Goal: Task Accomplishment & Management: Complete application form

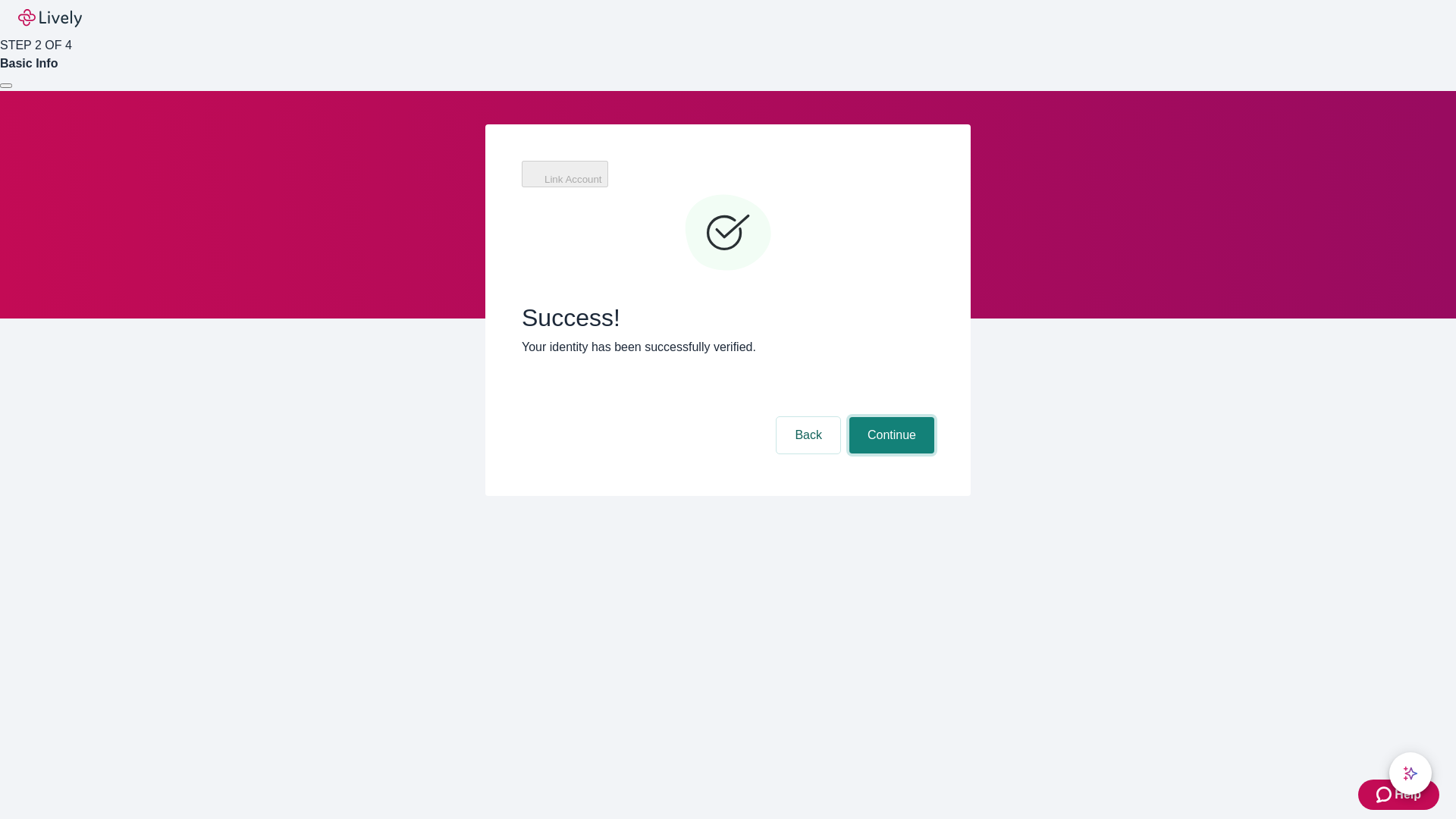
click at [889, 417] on button "Continue" at bounding box center [891, 435] width 85 height 36
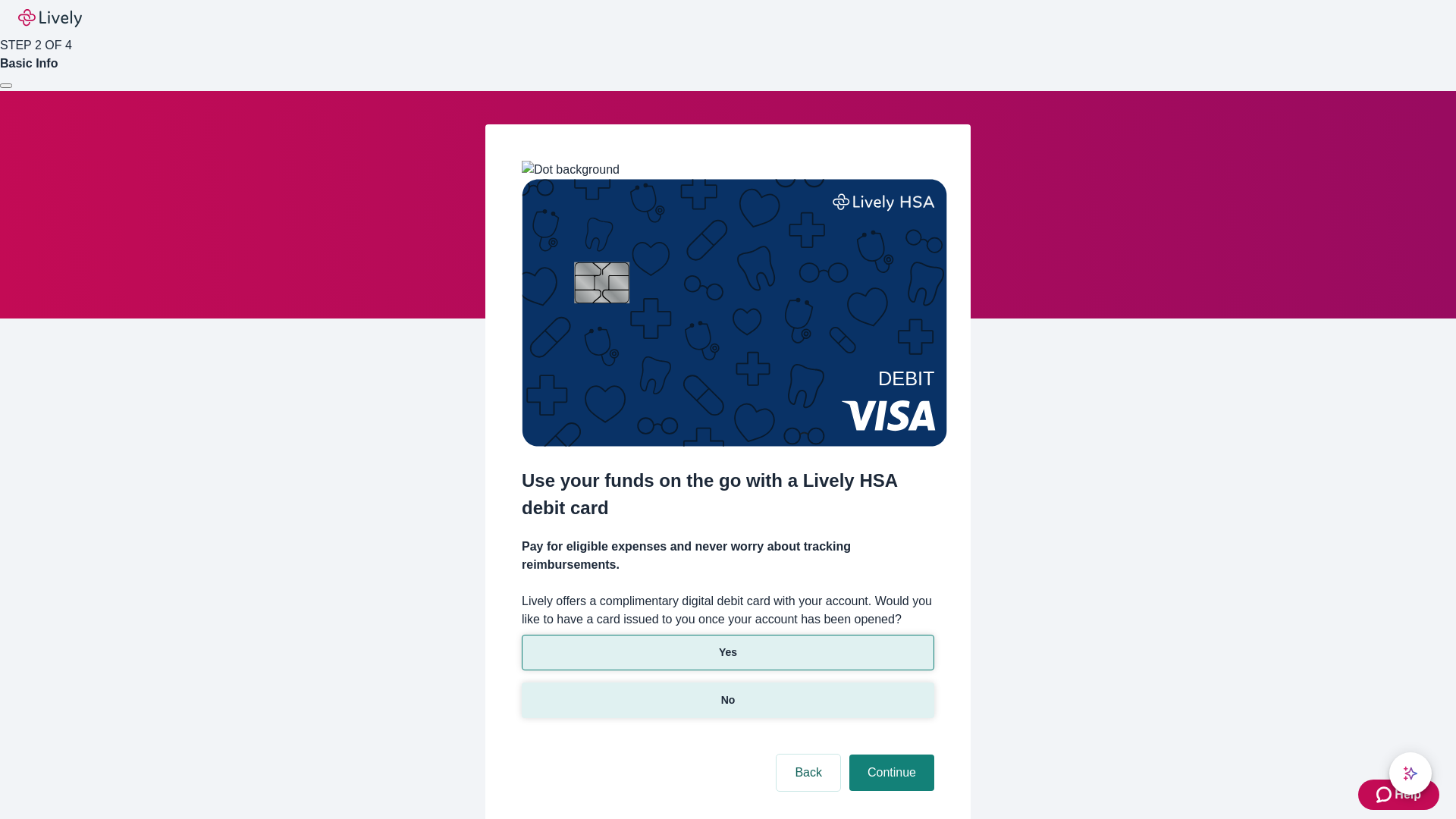
click at [728, 692] on p "No" at bounding box center [728, 700] width 14 height 16
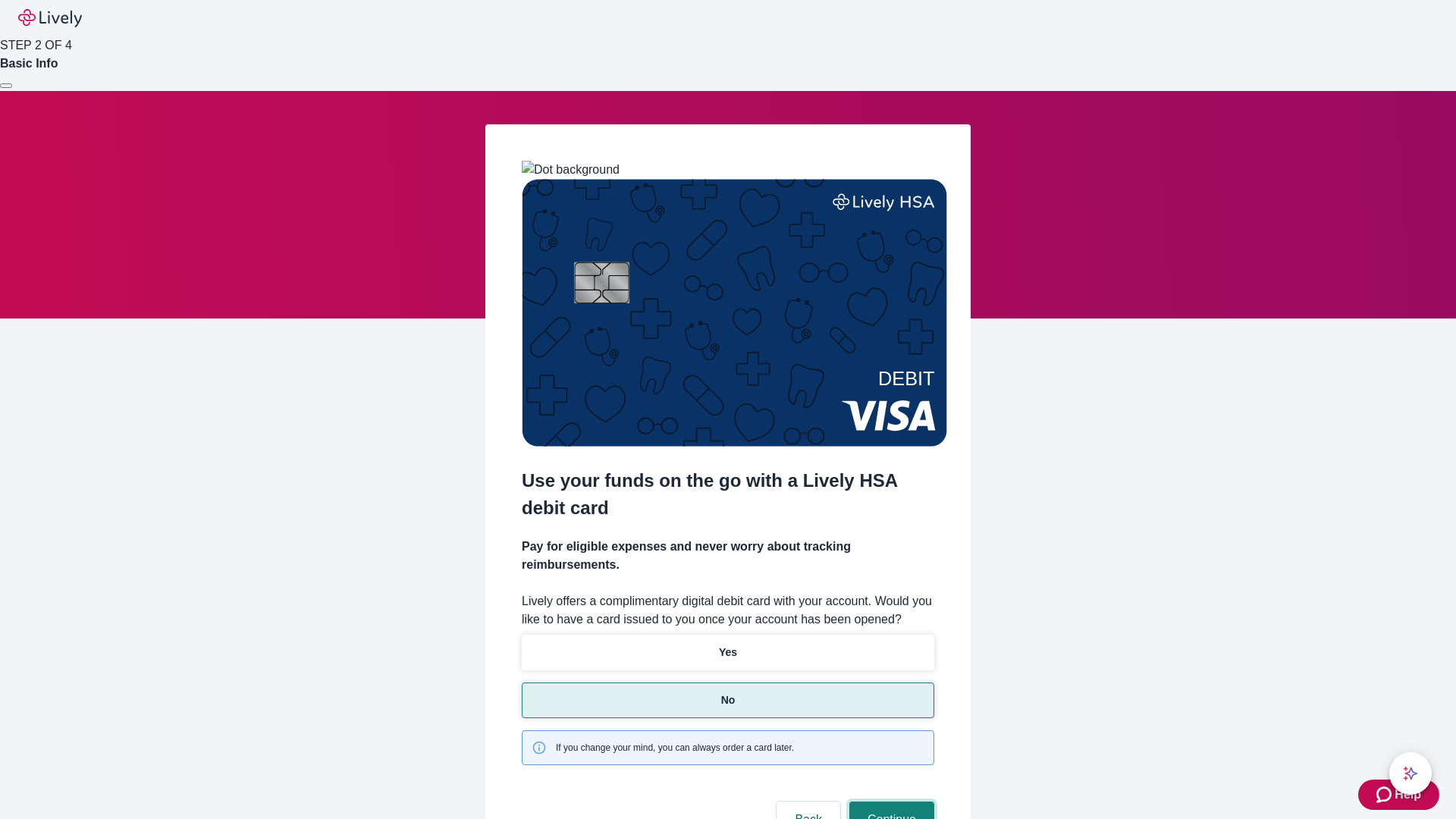
click at [889, 801] on button "Continue" at bounding box center [891, 819] width 85 height 36
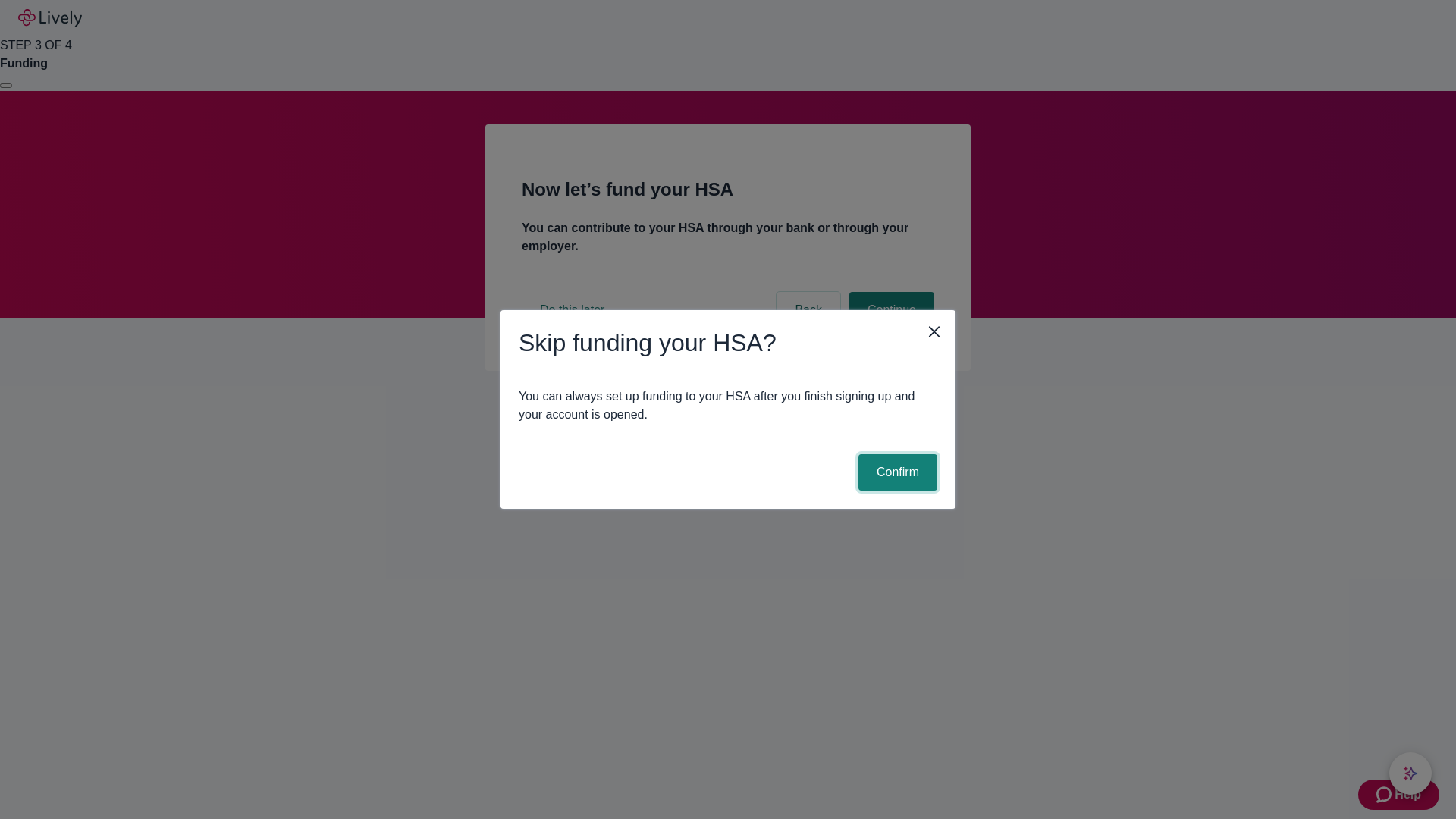
click at [896, 472] on button "Confirm" at bounding box center [898, 472] width 79 height 36
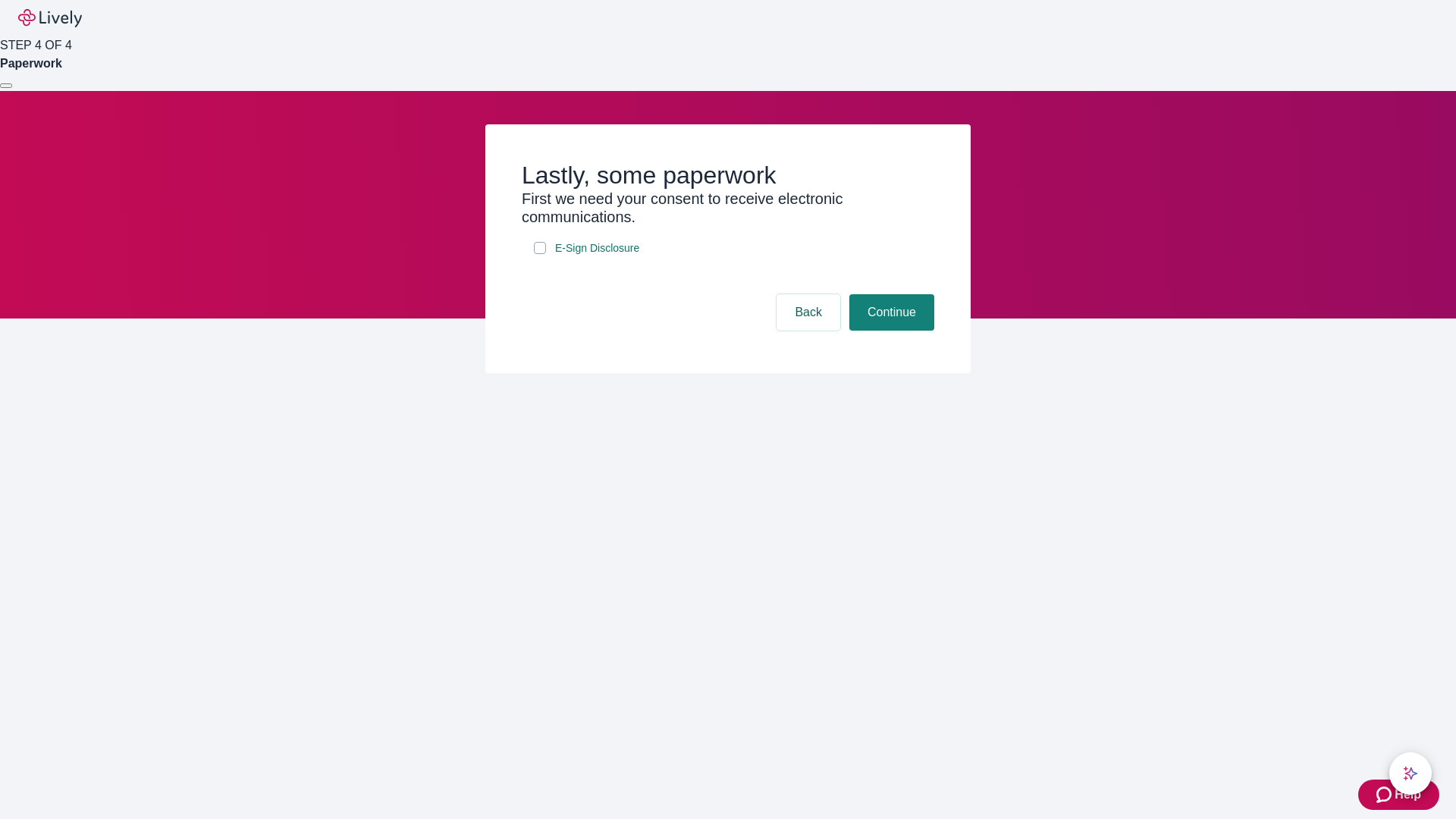
click at [540, 254] on input "E-Sign Disclosure" at bounding box center [540, 247] width 12 height 12
checkbox input "true"
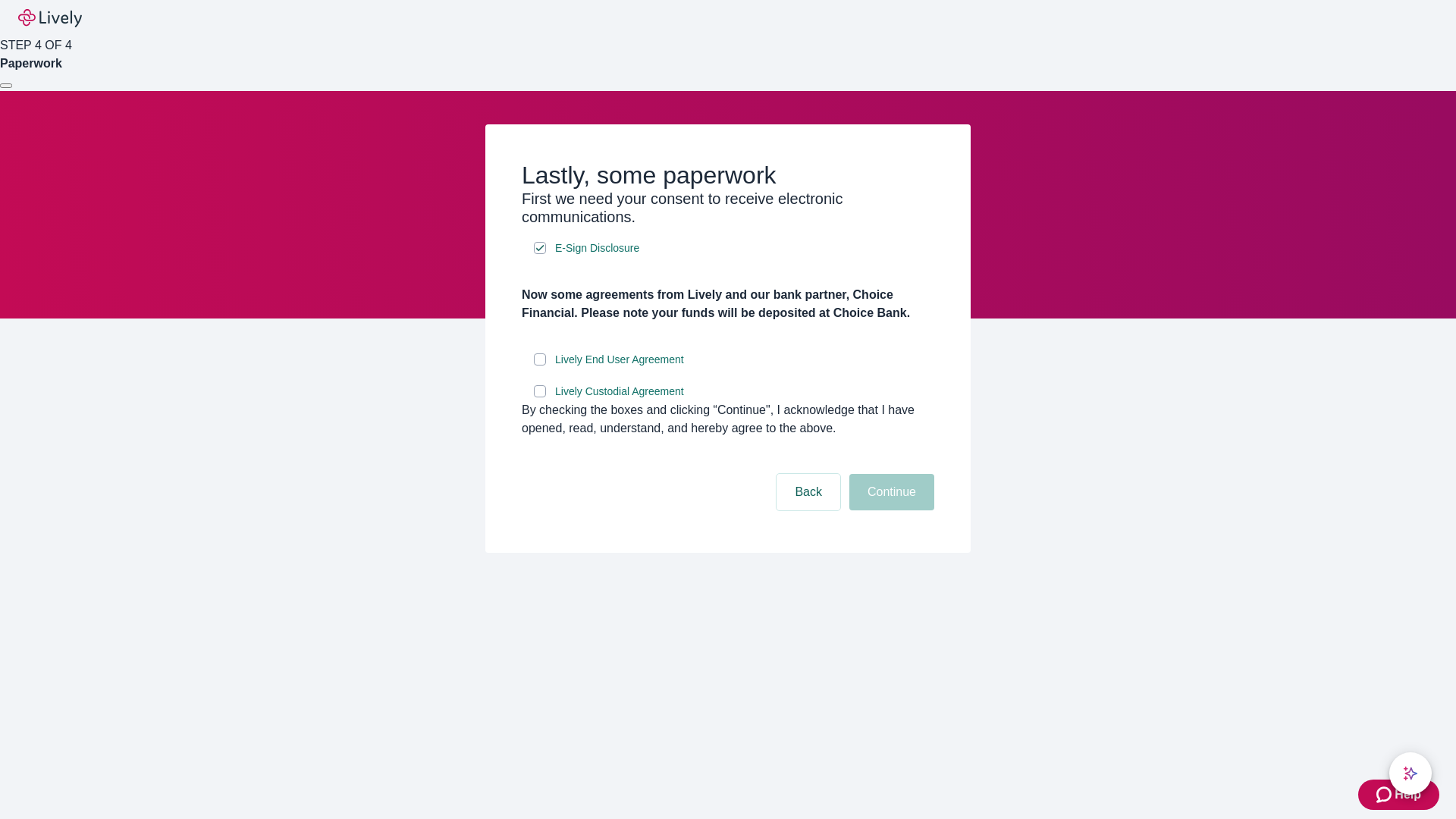
click at [540, 365] on input "Lively End User Agreement" at bounding box center [540, 359] width 12 height 12
checkbox input "true"
click at [540, 397] on input "Lively Custodial Agreement" at bounding box center [540, 390] width 12 height 12
checkbox input "true"
click at [889, 510] on button "Continue" at bounding box center [891, 492] width 85 height 36
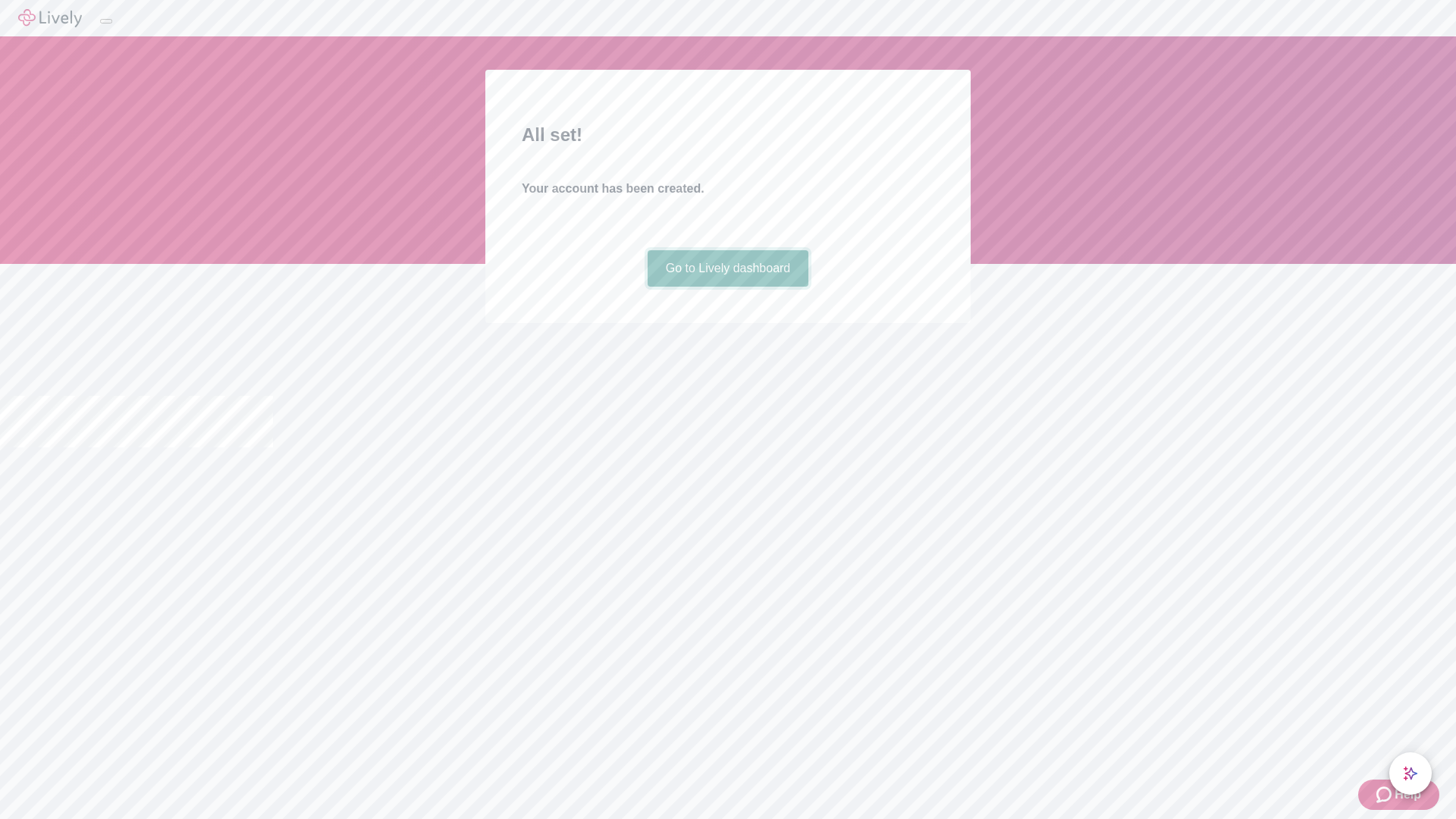
click at [728, 287] on link "Go to Lively dashboard" at bounding box center [728, 268] width 162 height 36
